Goal: Check status: Check status

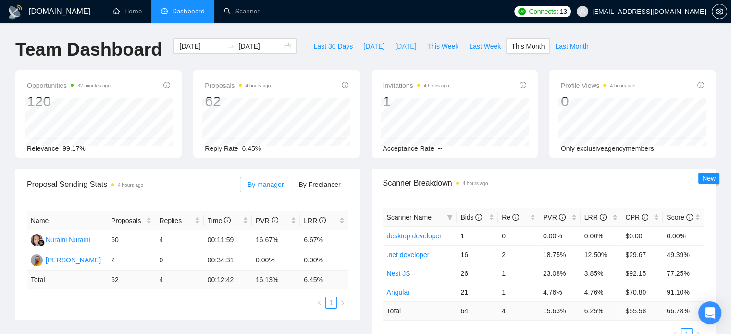
click at [400, 47] on span "[DATE]" at bounding box center [405, 46] width 21 height 11
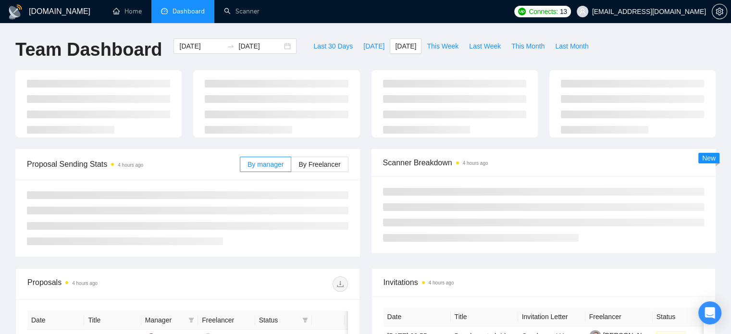
type input "[DATE]"
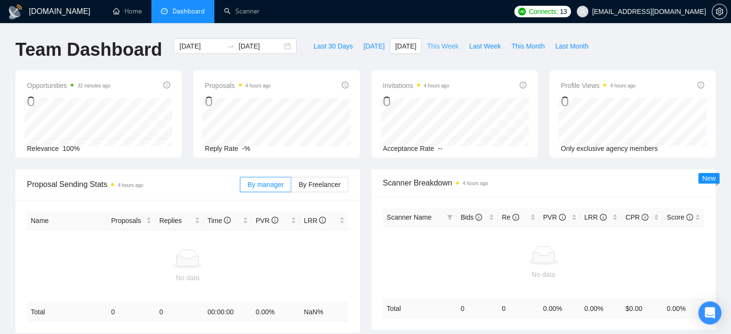
click at [448, 45] on span "This Week" at bounding box center [443, 46] width 32 height 11
type input "[DATE]"
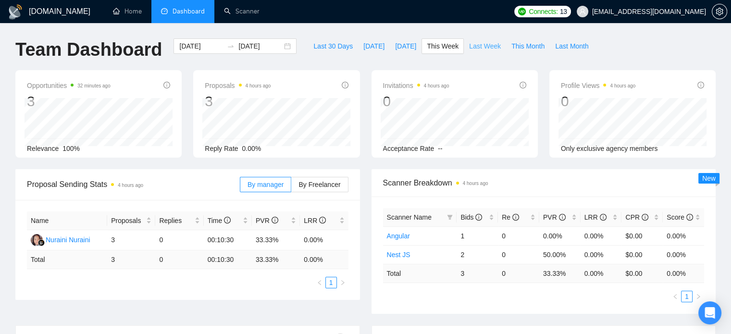
click at [480, 46] on span "Last Week" at bounding box center [485, 46] width 32 height 11
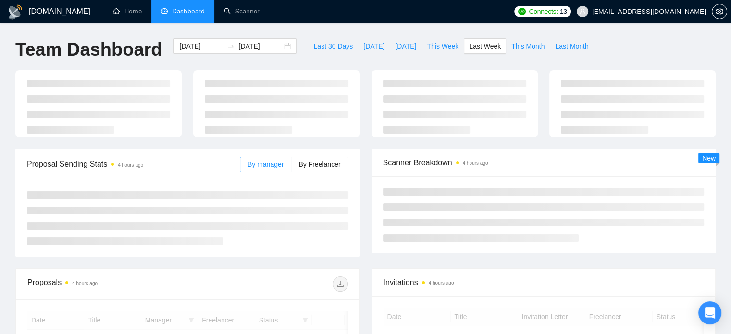
type input "[DATE]"
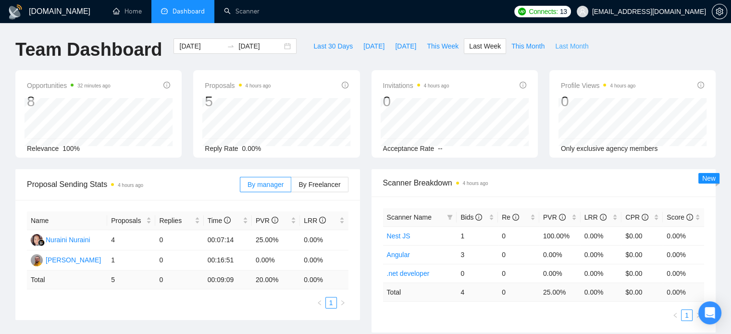
click at [555, 47] on span "Last Month" at bounding box center [571, 46] width 33 height 11
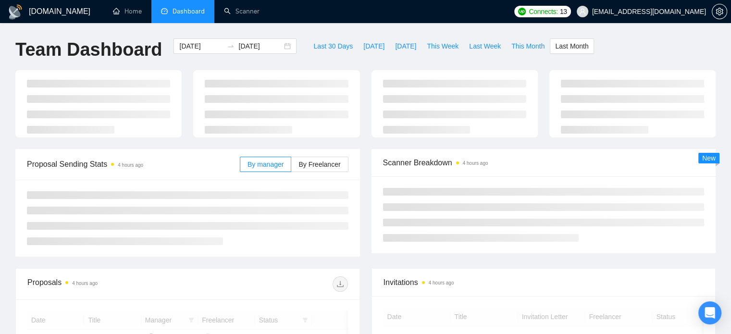
type input "[DATE]"
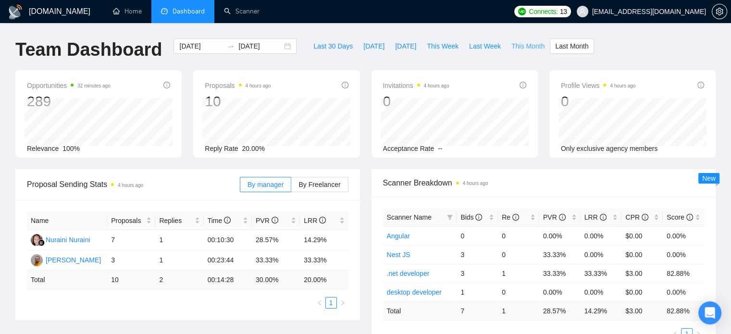
click at [515, 44] on span "This Month" at bounding box center [527, 46] width 33 height 11
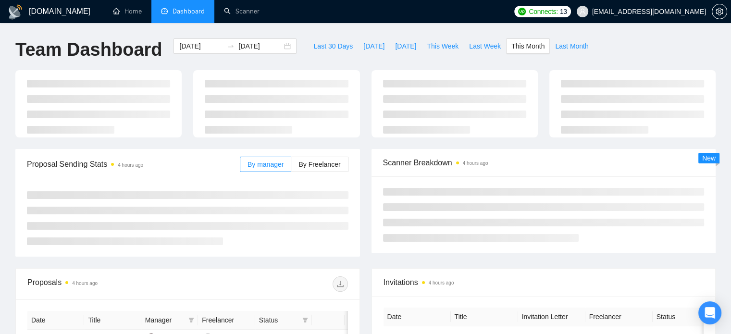
type input "[DATE]"
